Goal: Task Accomplishment & Management: Complete application form

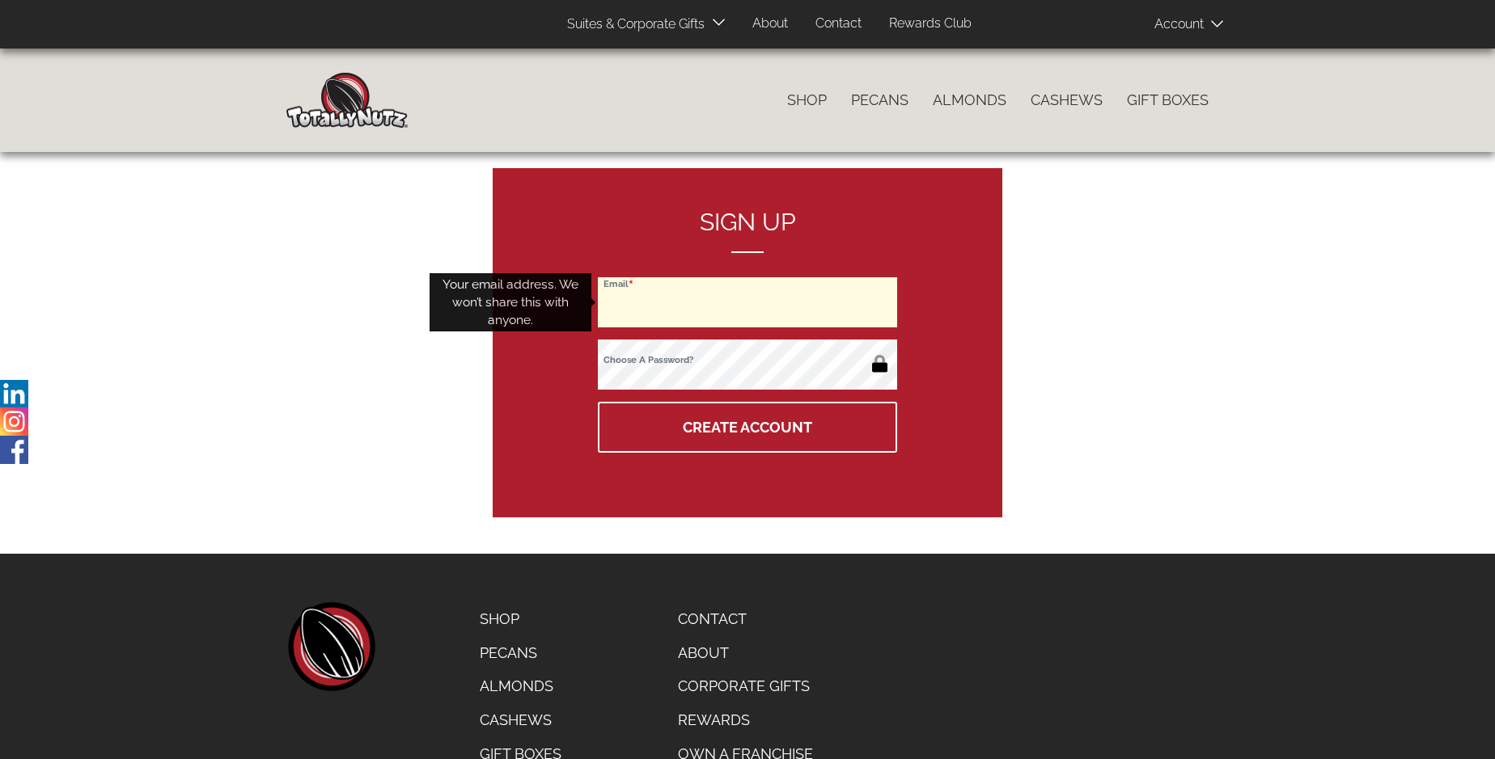
click at [747, 302] on input "Email" at bounding box center [747, 302] width 299 height 50
type input "[EMAIL_ADDRESS][DOMAIN_NAME]"
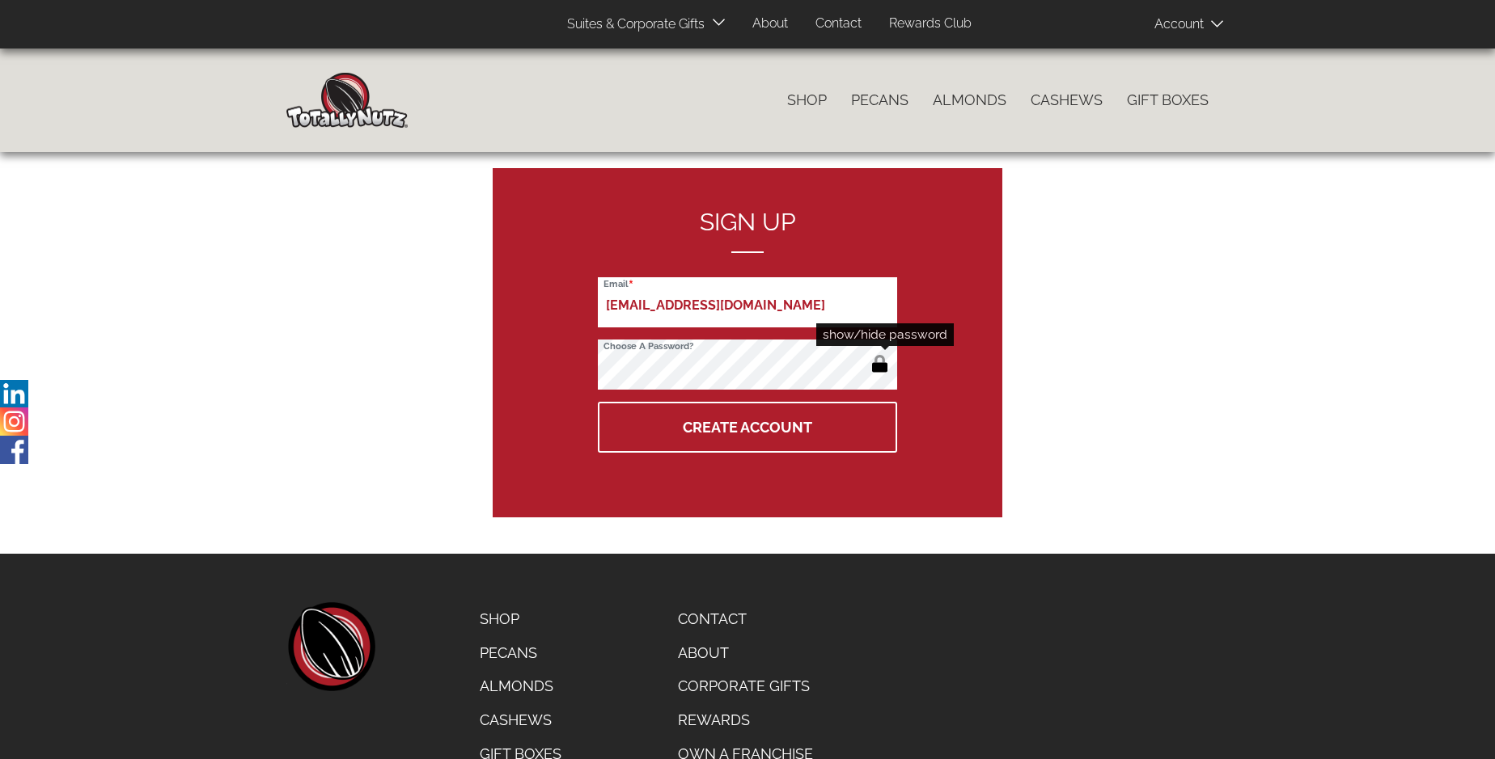
click at [879, 366] on button "button" at bounding box center [879, 366] width 27 height 26
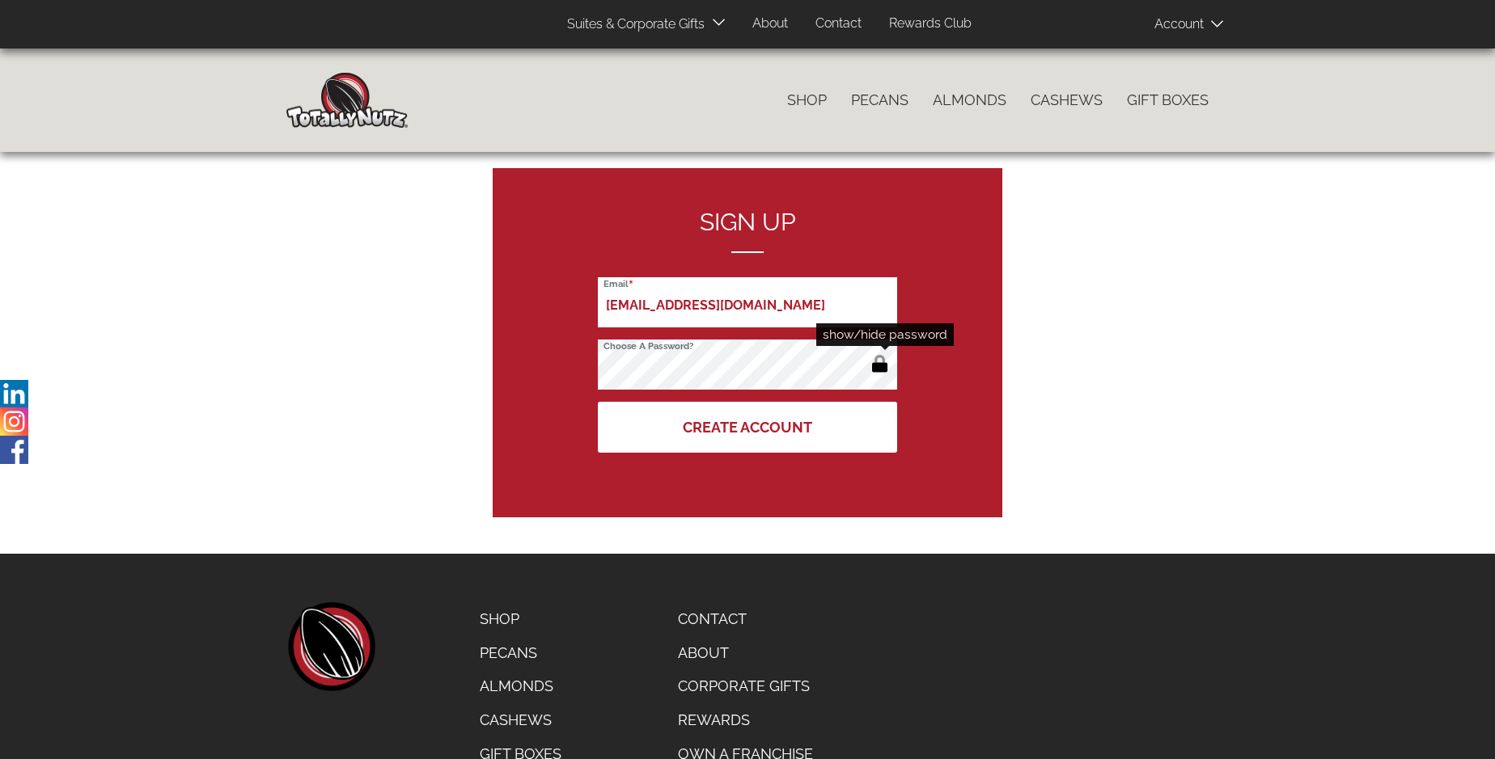
click at [747, 427] on button "Create Account" at bounding box center [747, 427] width 299 height 51
